Goal: Information Seeking & Learning: Find specific fact

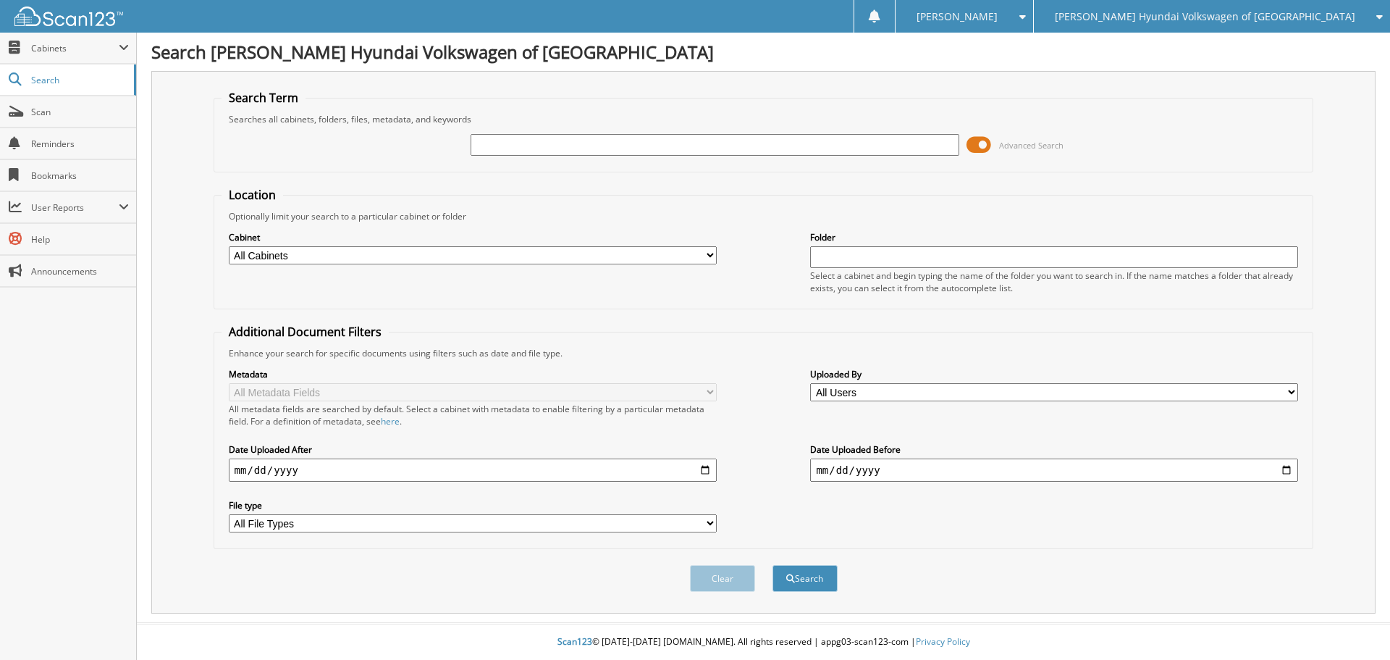
click at [524, 140] on input "text" at bounding box center [715, 145] width 488 height 22
paste input "[US_VEHICLE_IDENTIFICATION_NUMBER]"
type input "[US_VEHICLE_IDENTIFICATION_NUMBER]"
click at [808, 586] on button "Search" at bounding box center [805, 578] width 65 height 27
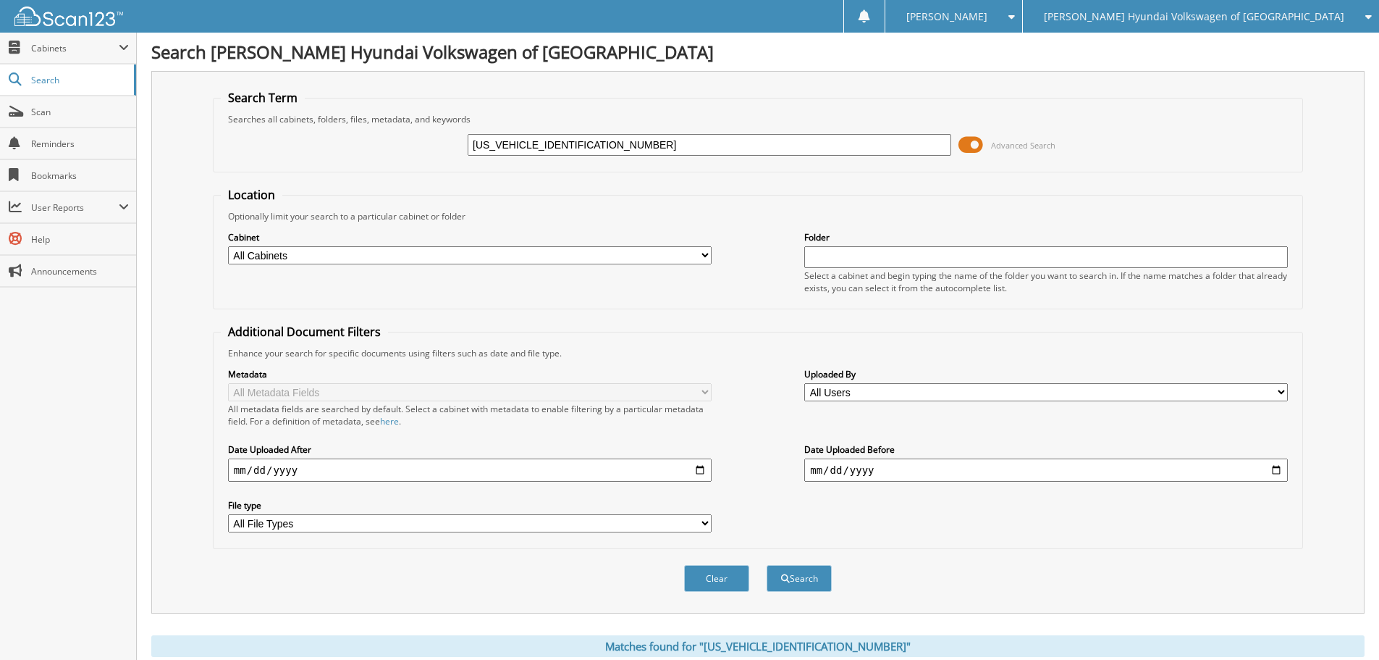
drag, startPoint x: 529, startPoint y: 142, endPoint x: 322, endPoint y: 139, distance: 207.1
click at [338, 140] on div "3VVCX7B21NM016696 Advanced Search" at bounding box center [758, 144] width 1075 height 39
type input "NM016696"
click at [471, 256] on select "All Cabinets CAR DEALS PARTS SERVICE RO NEEDS FILING" at bounding box center [470, 255] width 484 height 18
select select "21990"
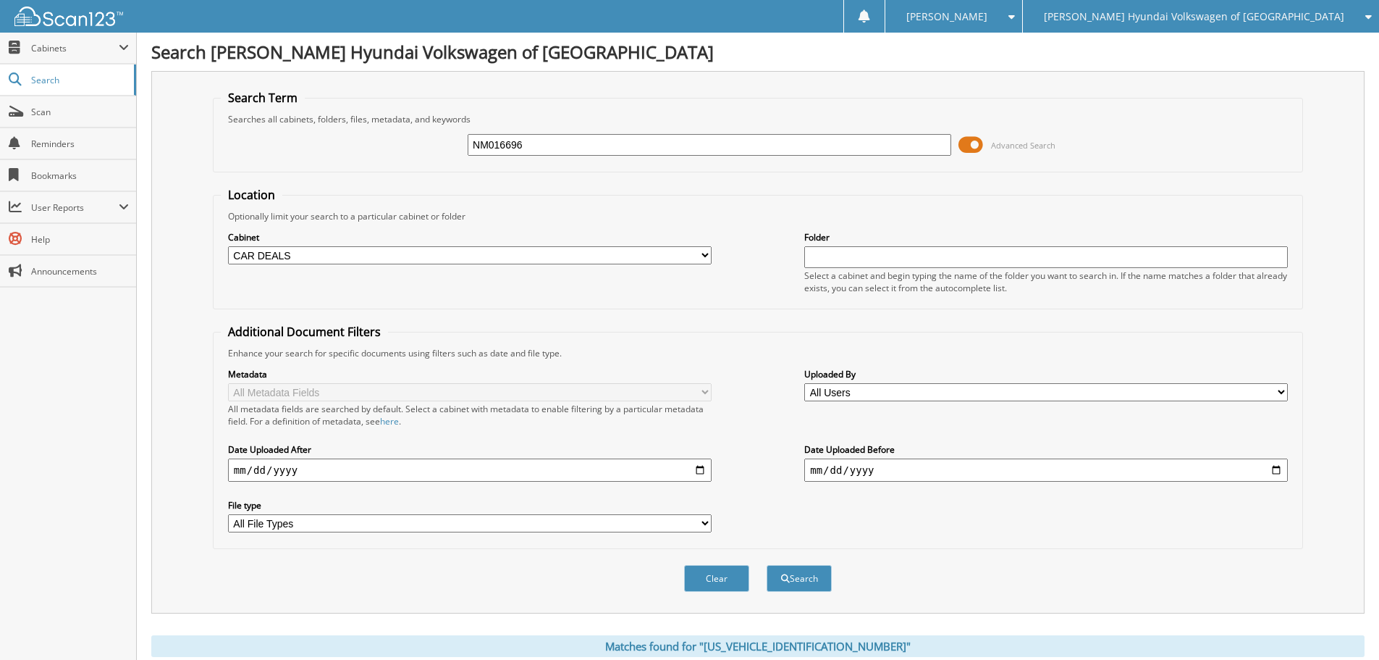
click at [228, 246] on select "All Cabinets CAR DEALS PARTS SERVICE RO NEEDS FILING" at bounding box center [470, 255] width 484 height 18
click at [794, 579] on button "Search" at bounding box center [799, 578] width 65 height 27
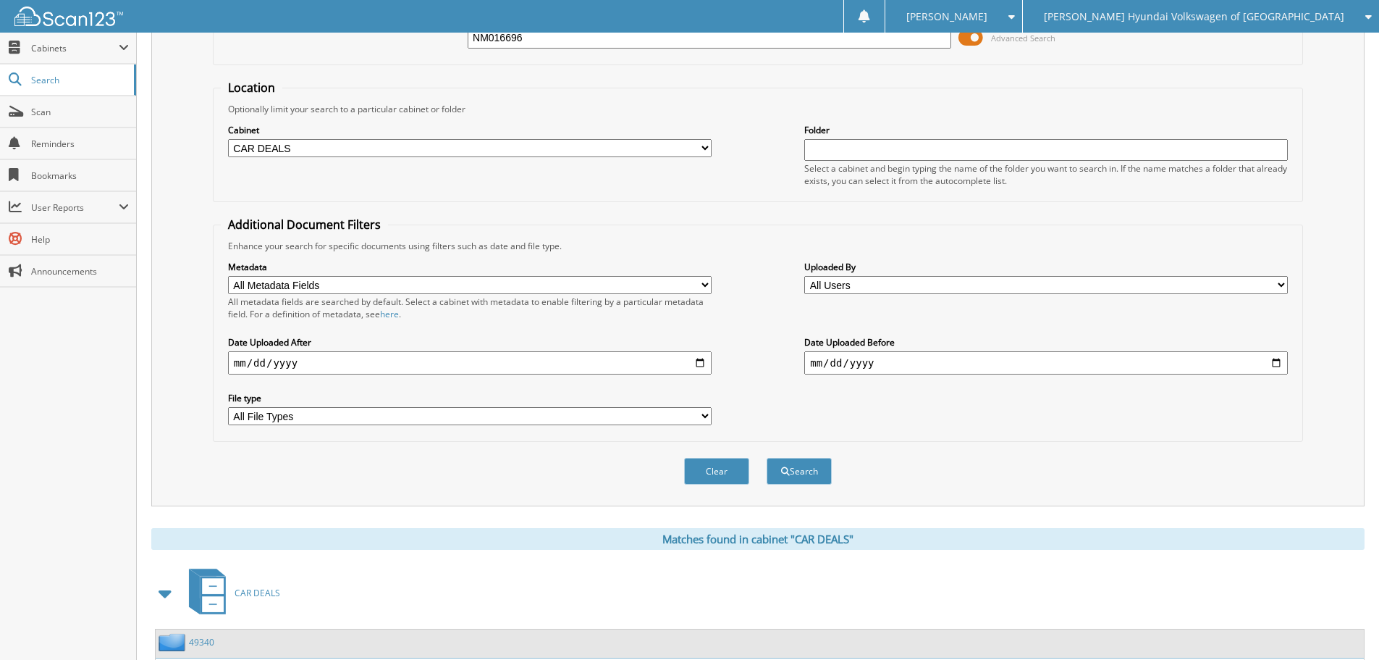
scroll to position [230, 0]
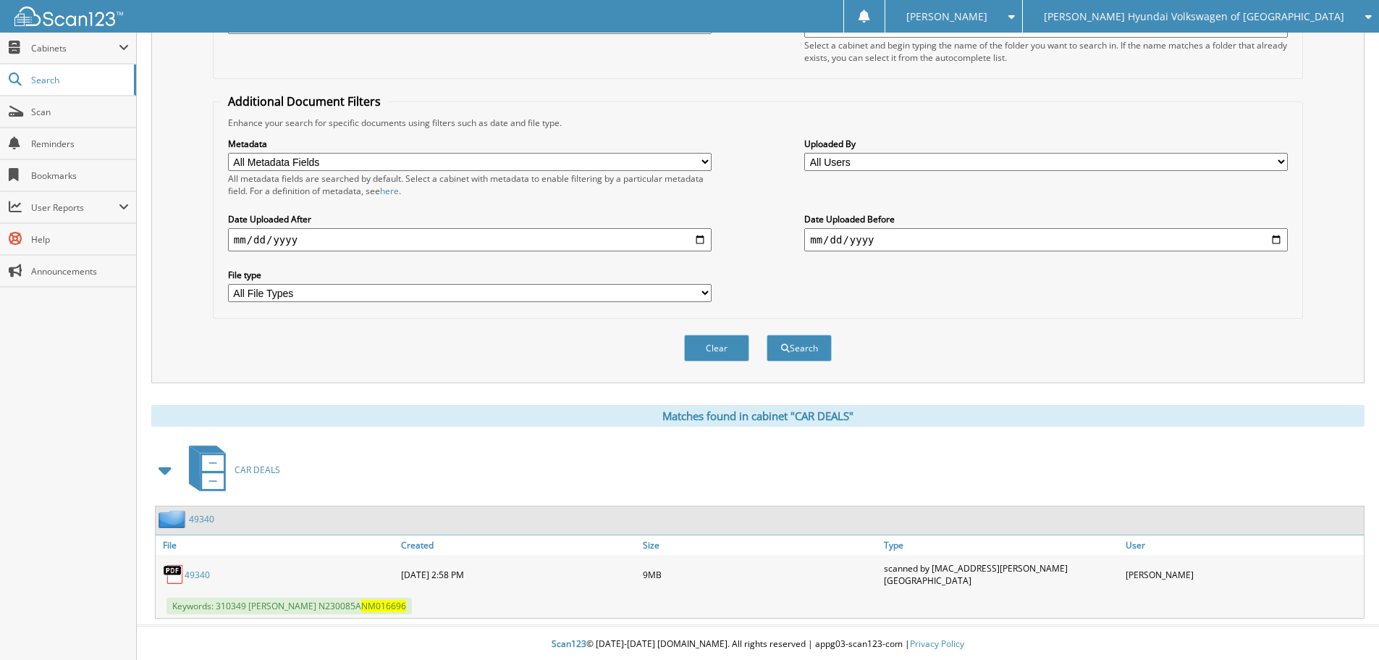
click at [211, 518] on link "49340" at bounding box center [201, 519] width 25 height 12
